Goal: Navigation & Orientation: Find specific page/section

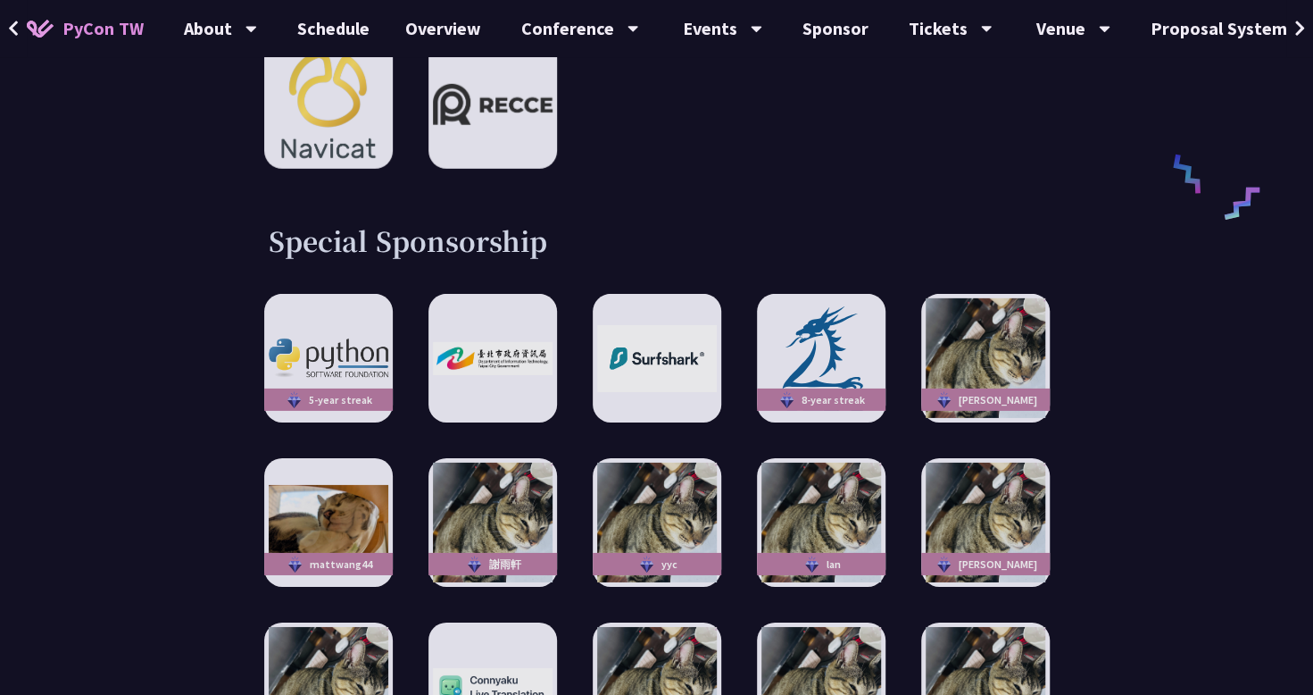
scroll to position [3204, 0]
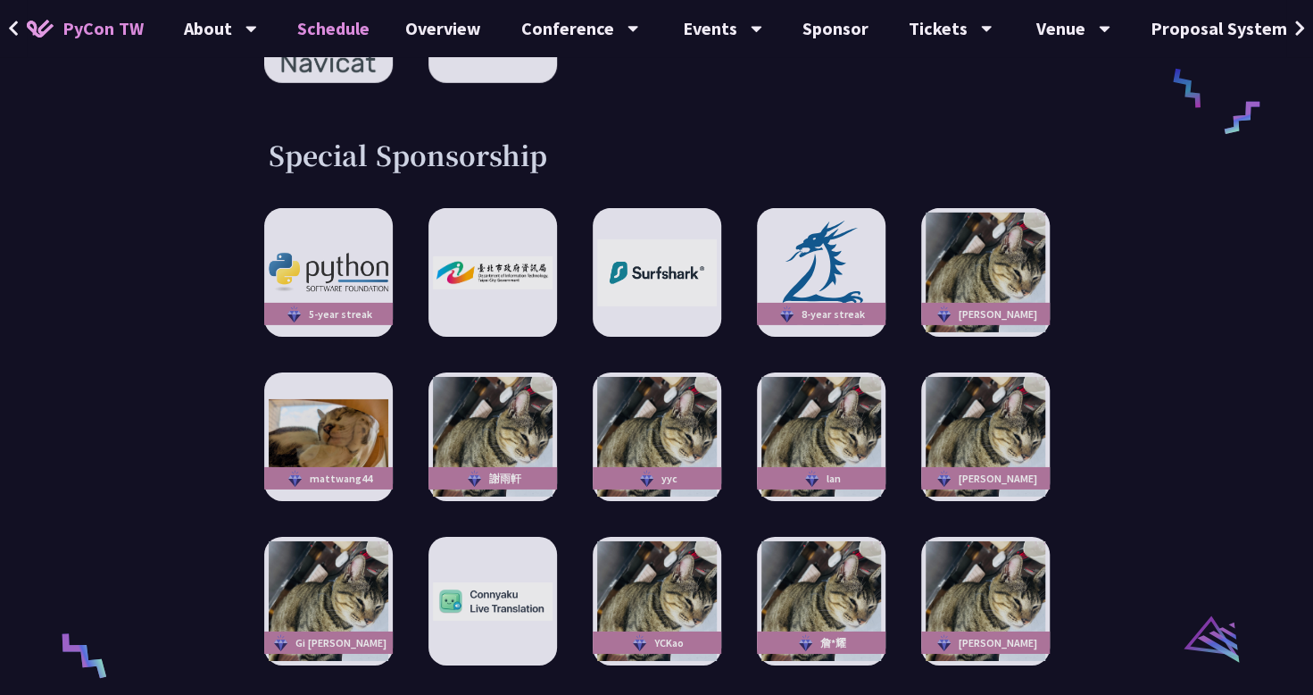
click at [357, 29] on link "Schedule" at bounding box center [333, 28] width 108 height 57
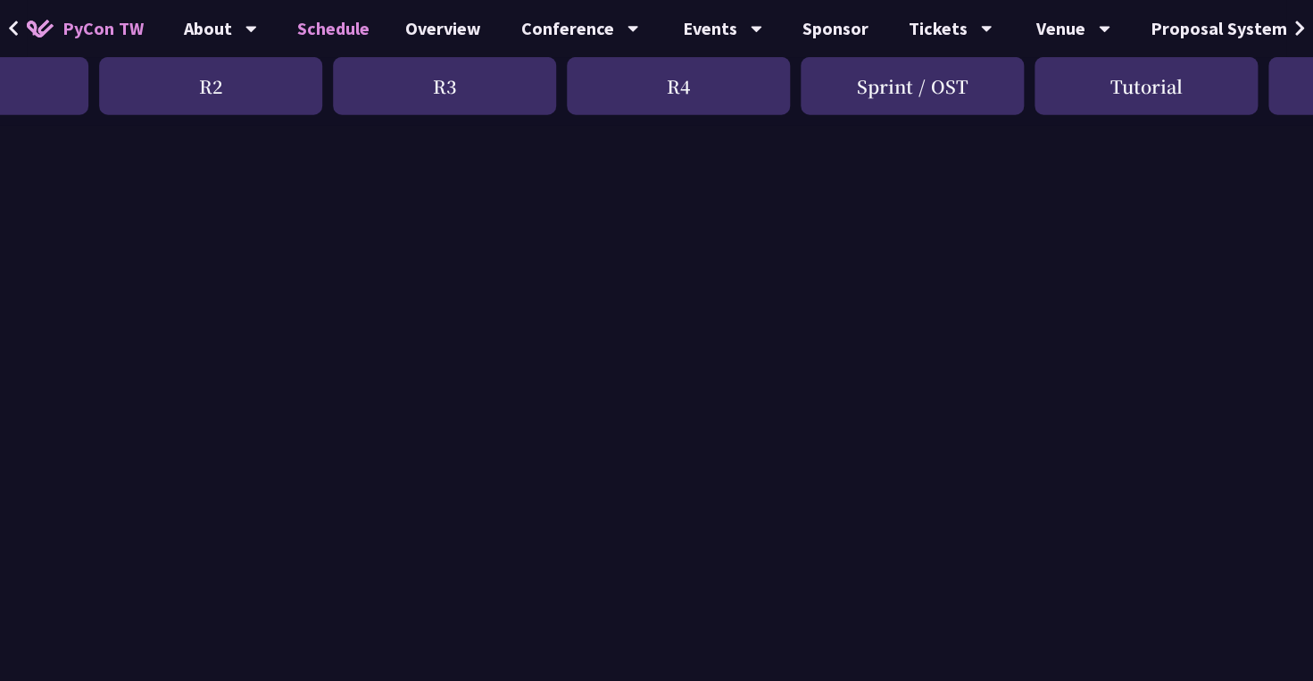
scroll to position [2502, 107]
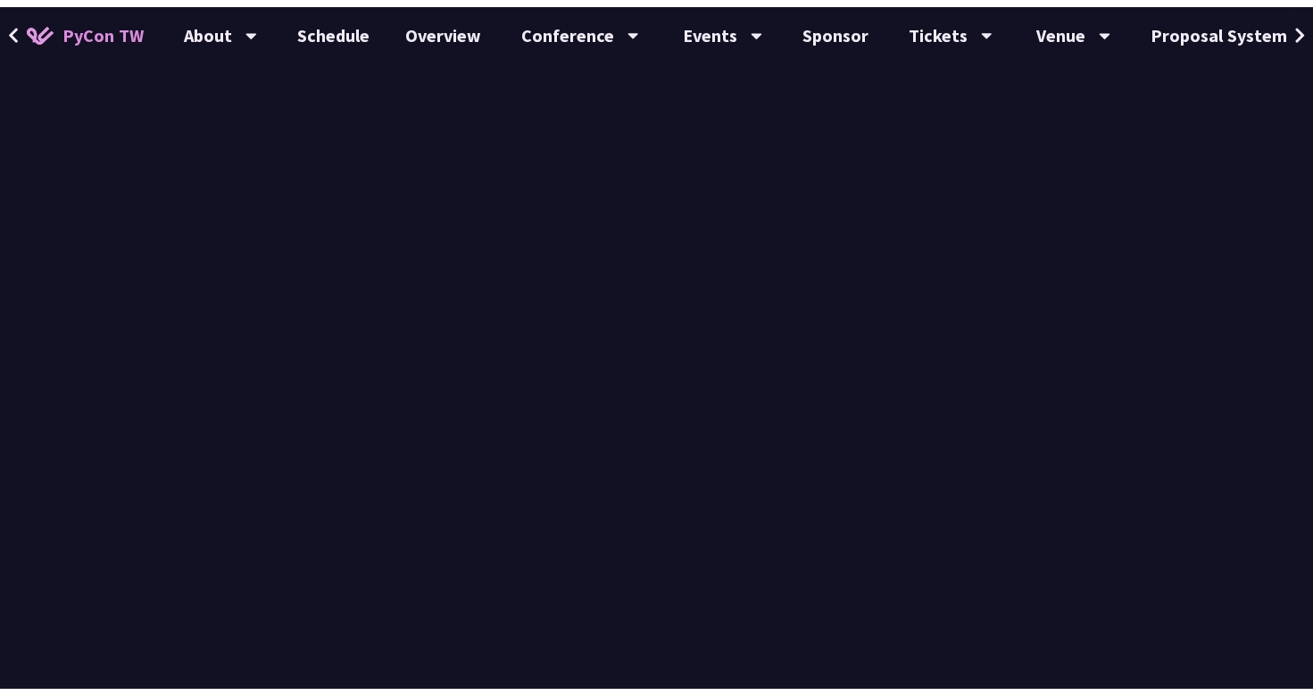
scroll to position [3204, 0]
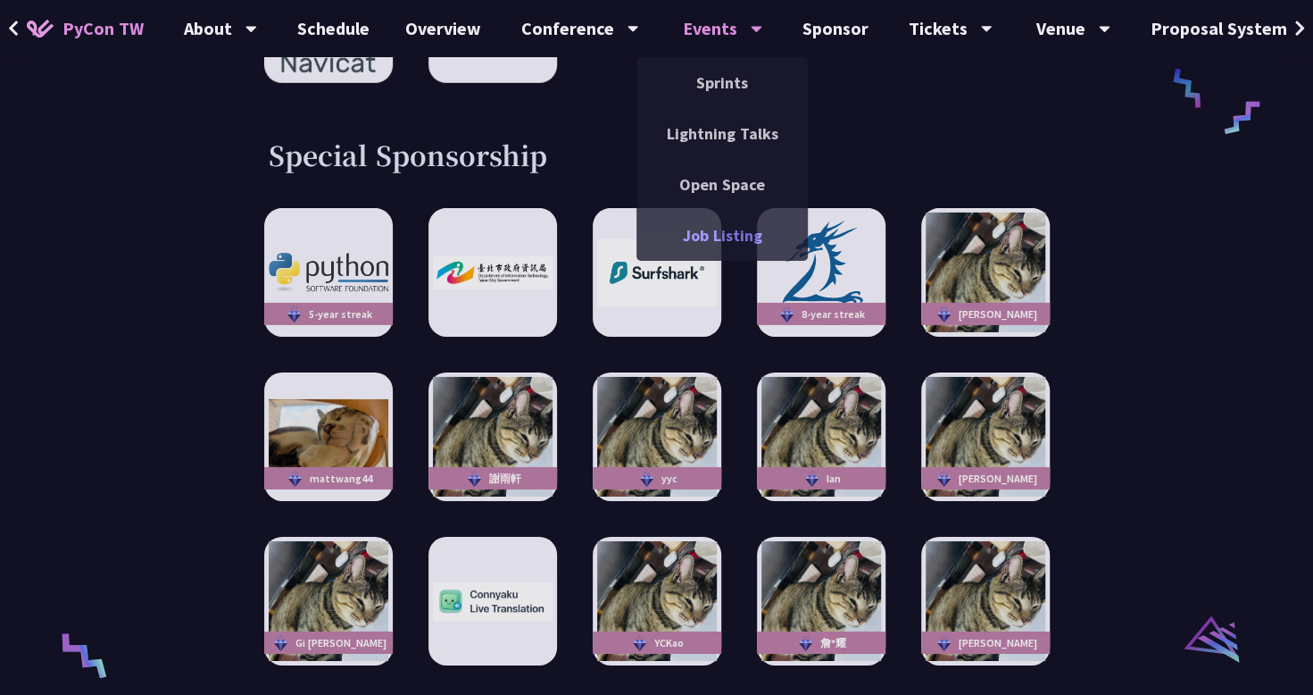
click at [703, 245] on link "Job Listing" at bounding box center [722, 235] width 171 height 42
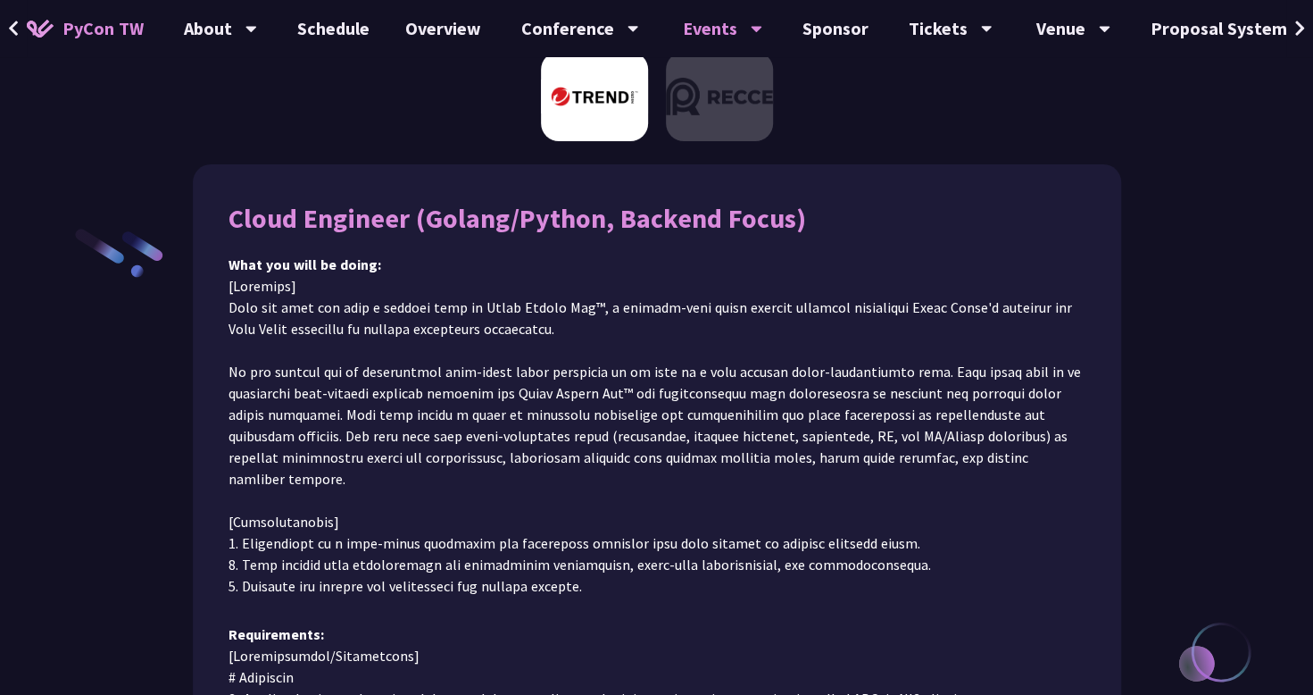
scroll to position [185, 0]
click at [723, 80] on img at bounding box center [719, 96] width 107 height 89
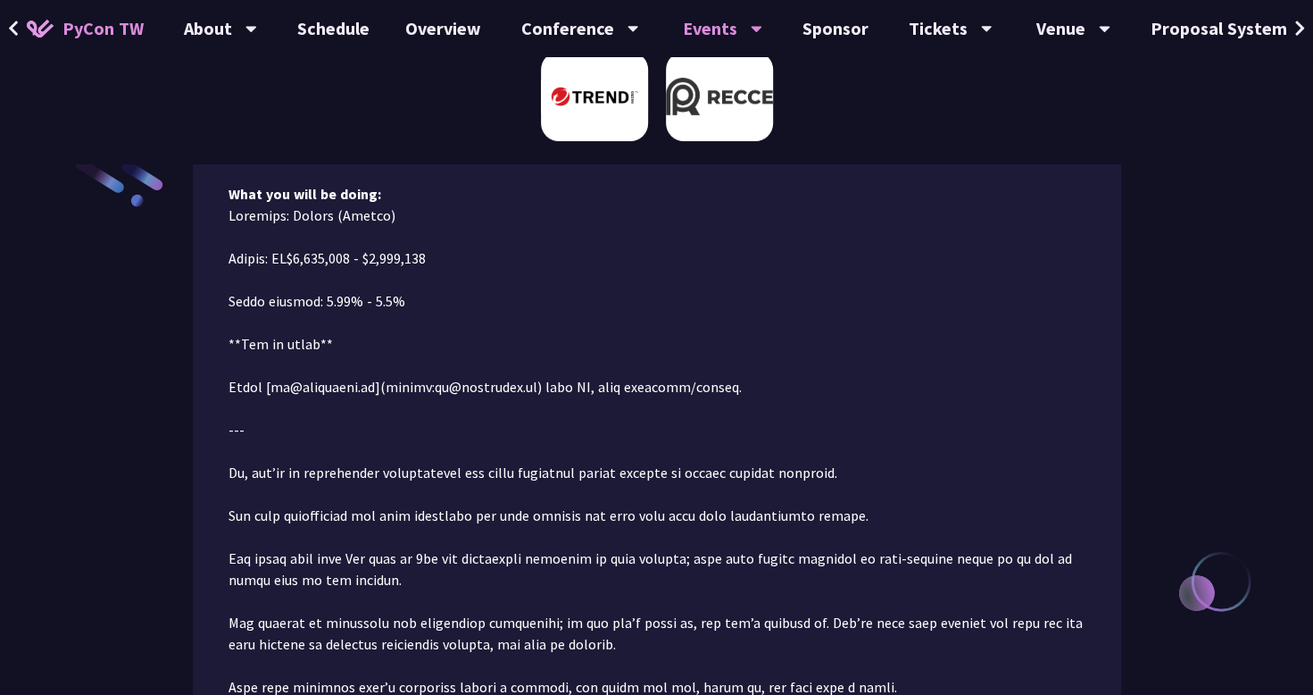
scroll to position [237, 0]
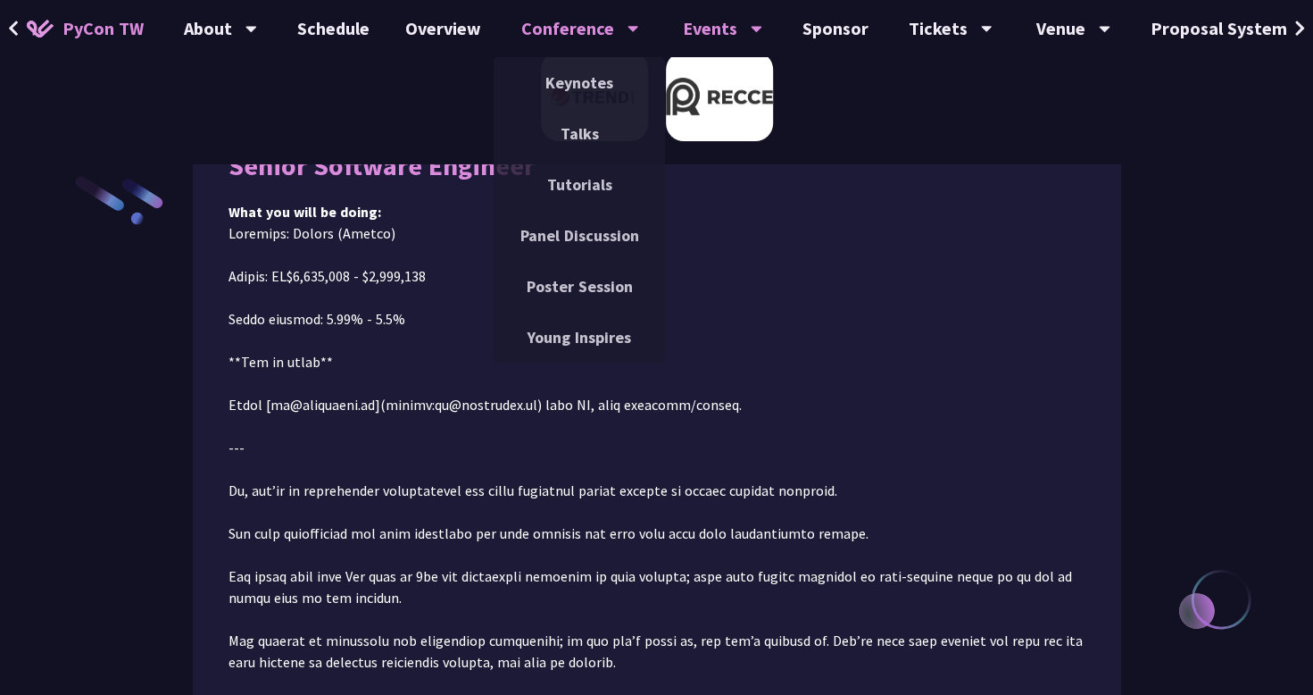
click at [631, 41] on div "Conference Keynotes Talks Tutorials Panel Discussion Poster Session Young Inspi…" at bounding box center [580, 28] width 162 height 57
